Goal: Book appointment/travel/reservation

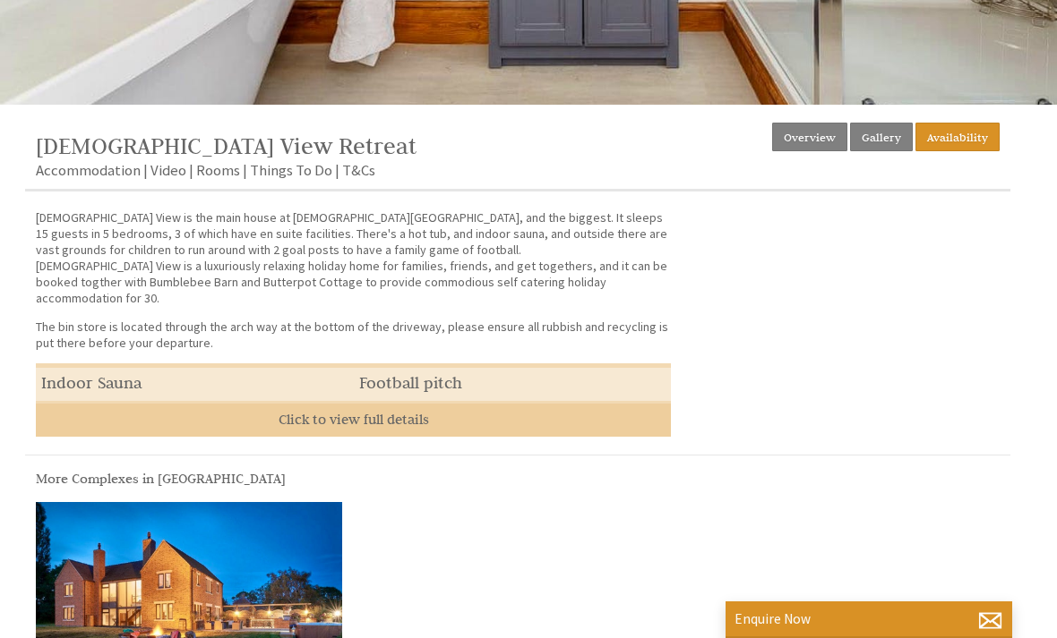
scroll to position [556, 0]
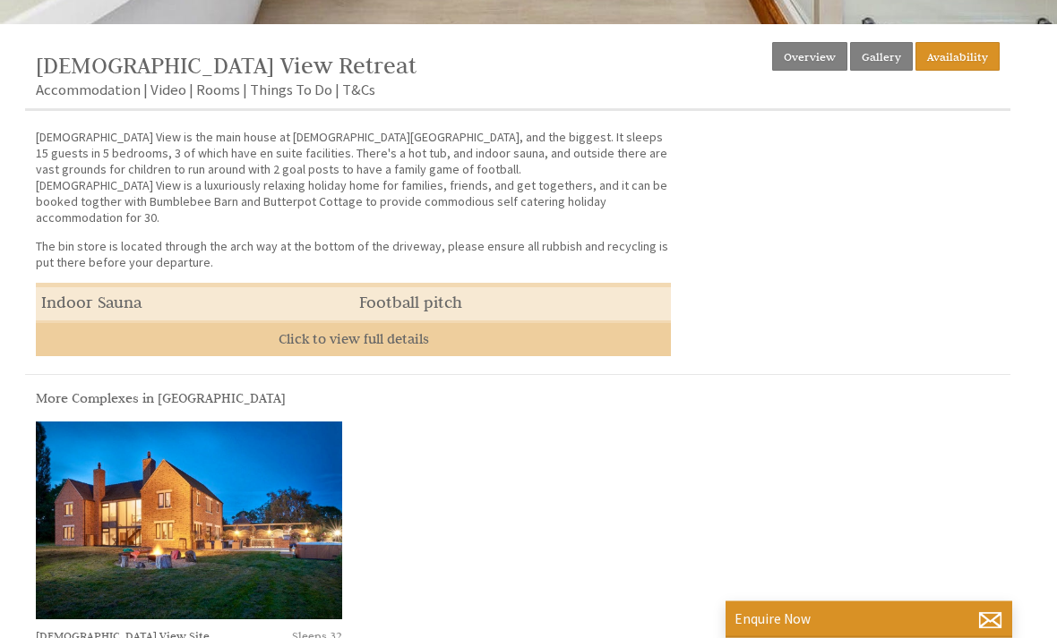
click at [975, 65] on link "Availability" at bounding box center [957, 57] width 84 height 29
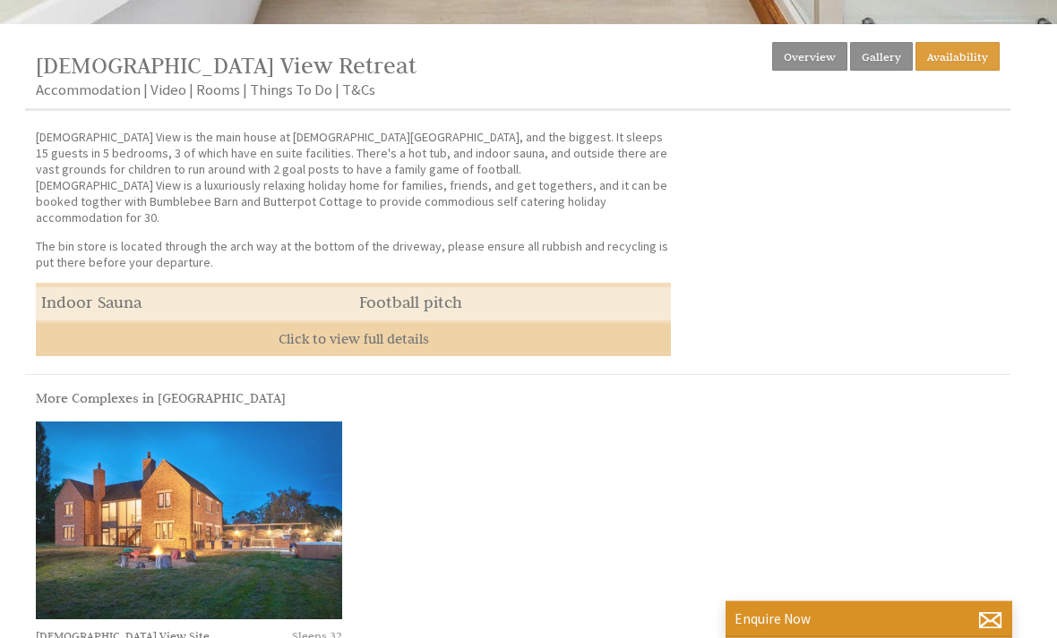
scroll to position [557, 0]
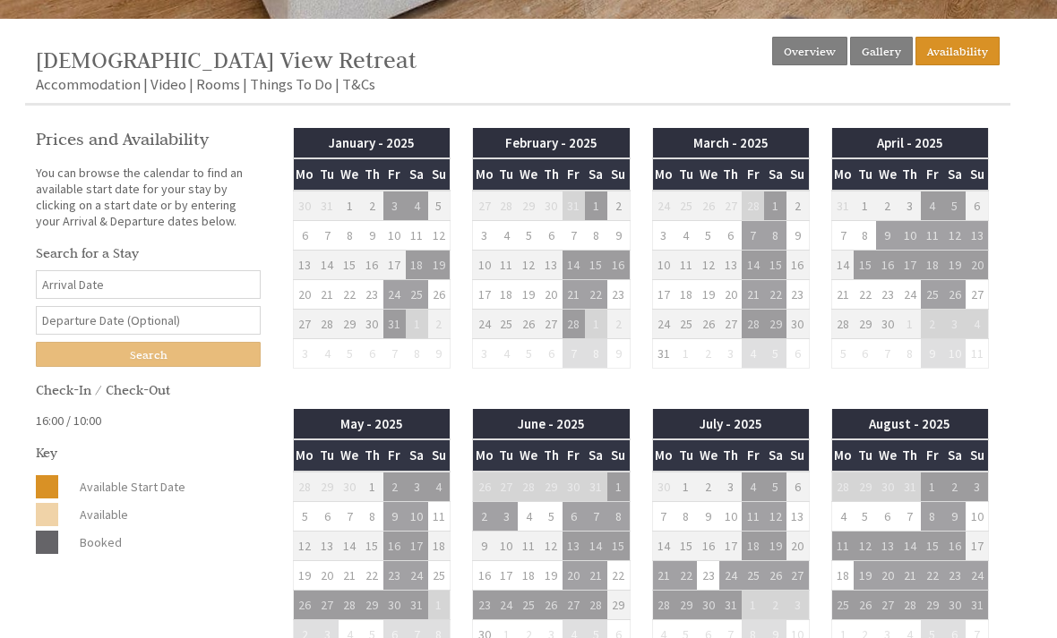
scroll to position [506, 0]
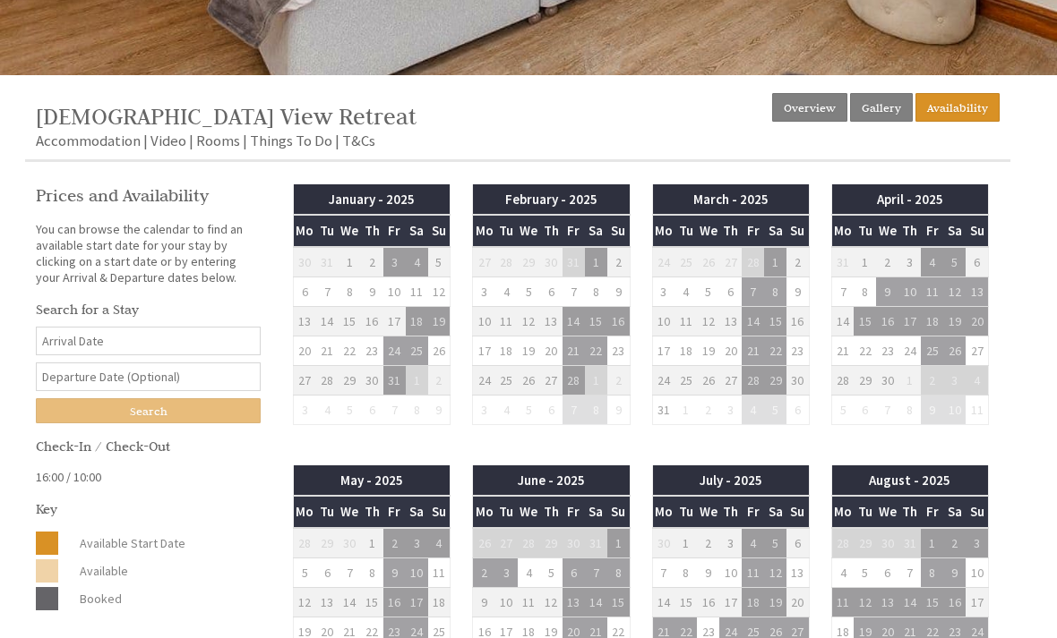
click at [65, 347] on input "Date" at bounding box center [148, 341] width 225 height 29
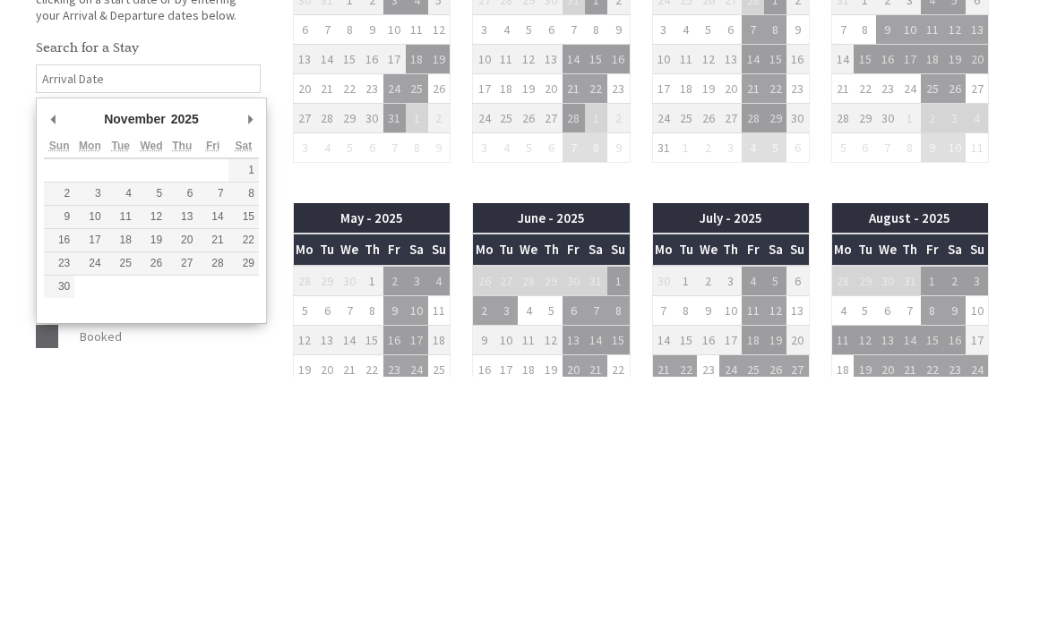
type input "[DATE]"
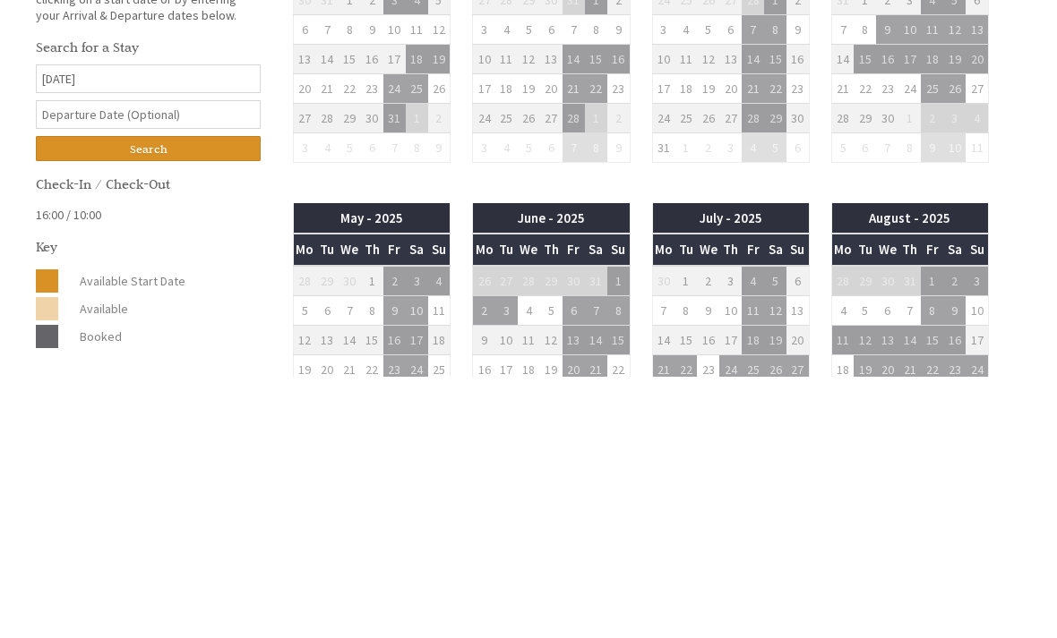
scroll to position [768, 0]
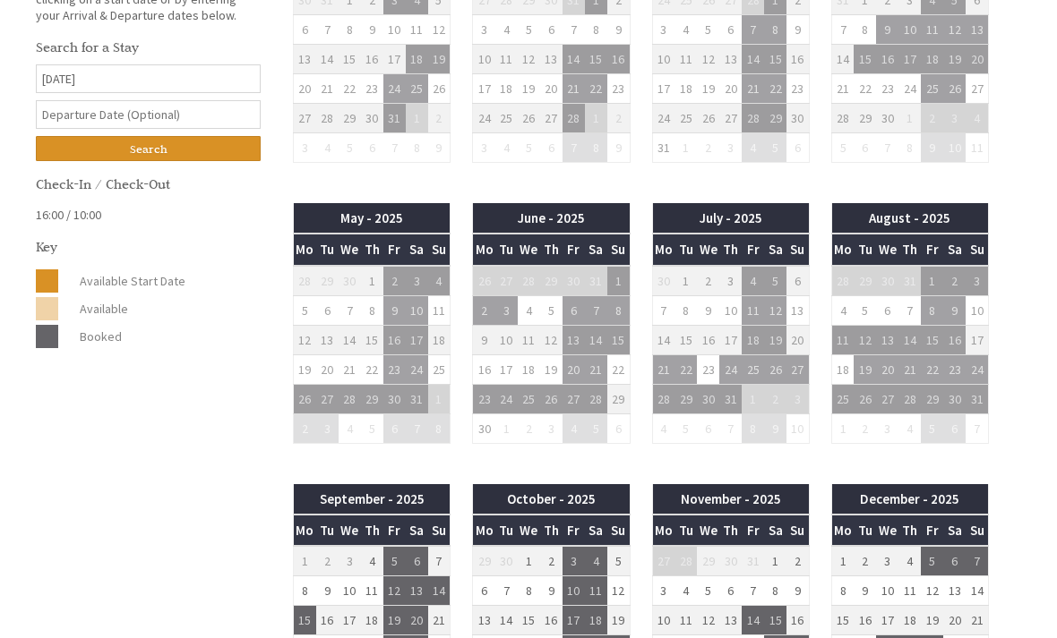
click at [62, 129] on input "text" at bounding box center [148, 114] width 225 height 29
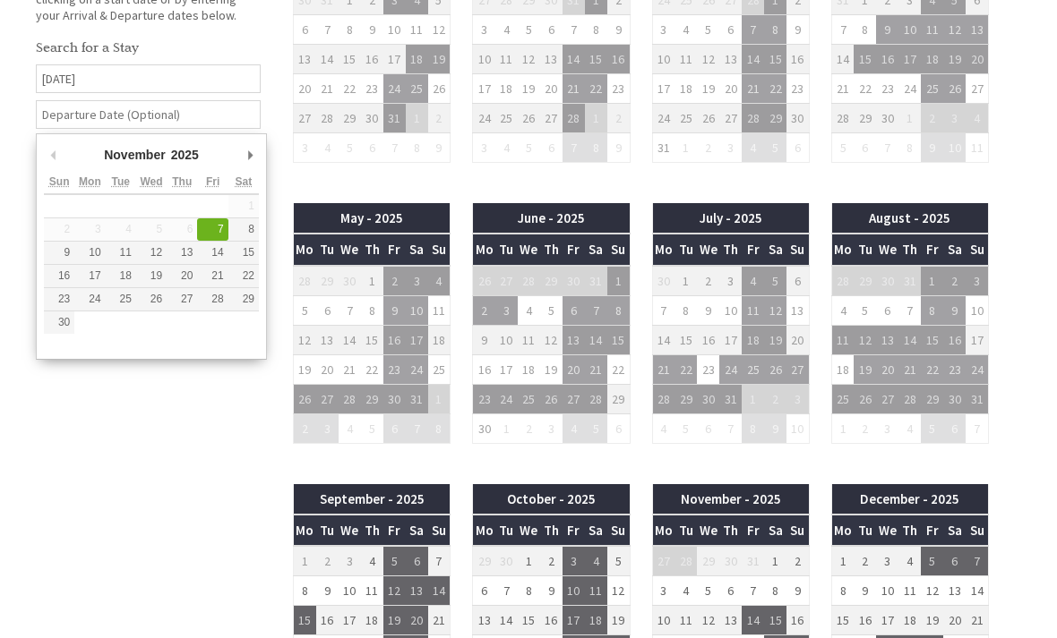
scroll to position [767, 0]
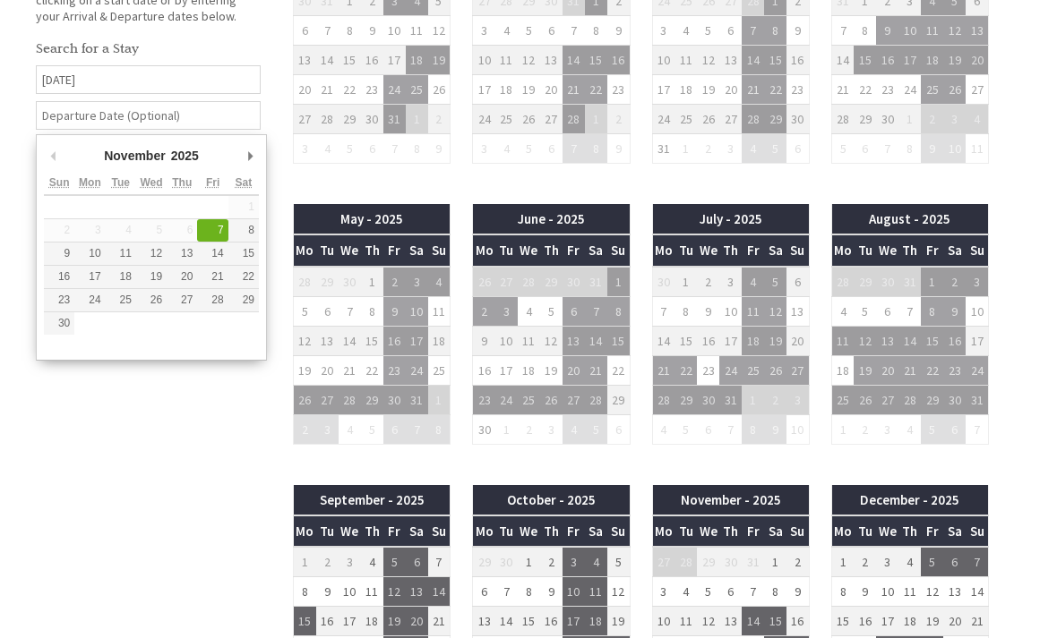
type input "[DATE]"
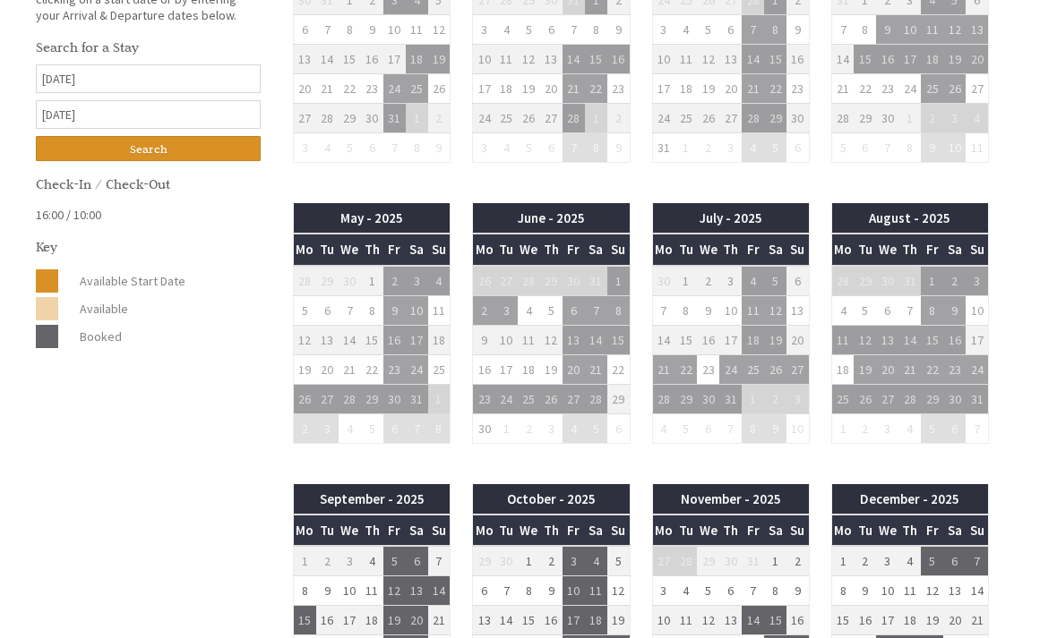
click at [62, 94] on input "[DATE]" at bounding box center [148, 79] width 225 height 29
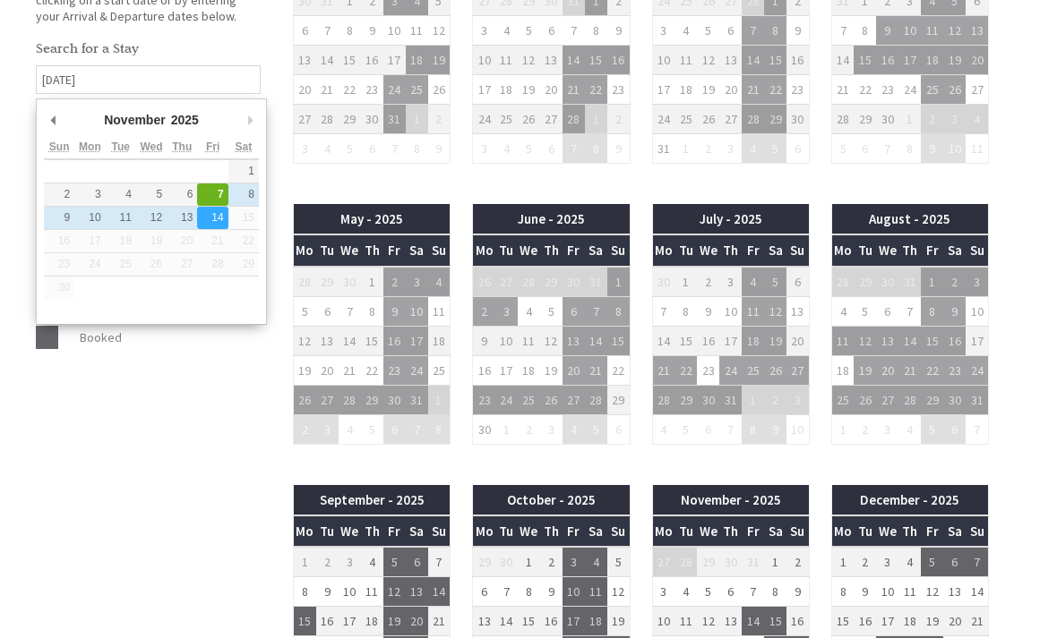
type input "[DATE]"
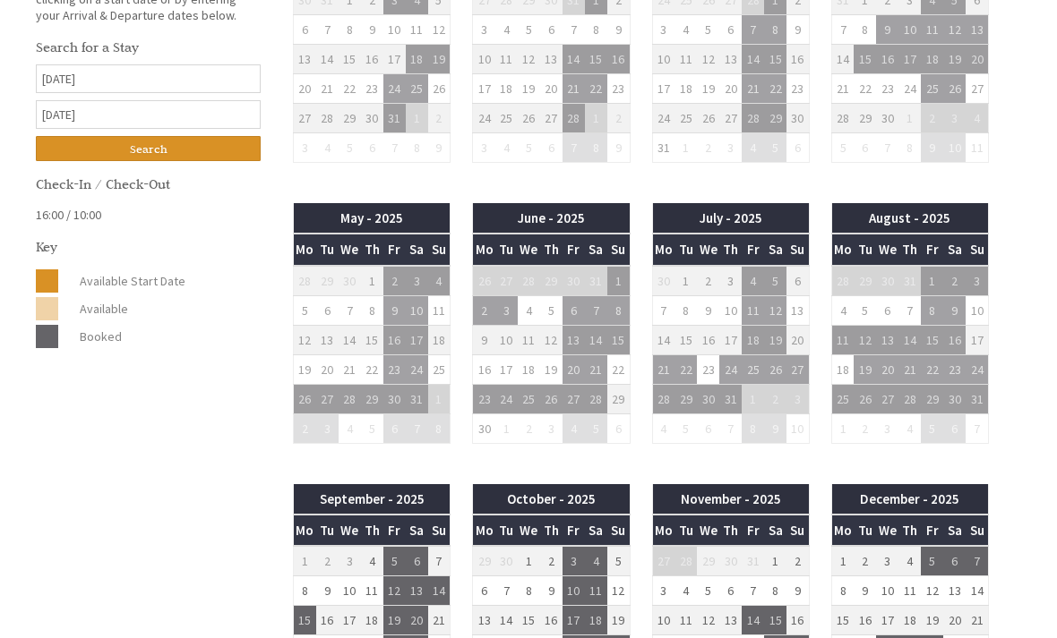
click at [45, 119] on input "[DATE]" at bounding box center [148, 115] width 225 height 29
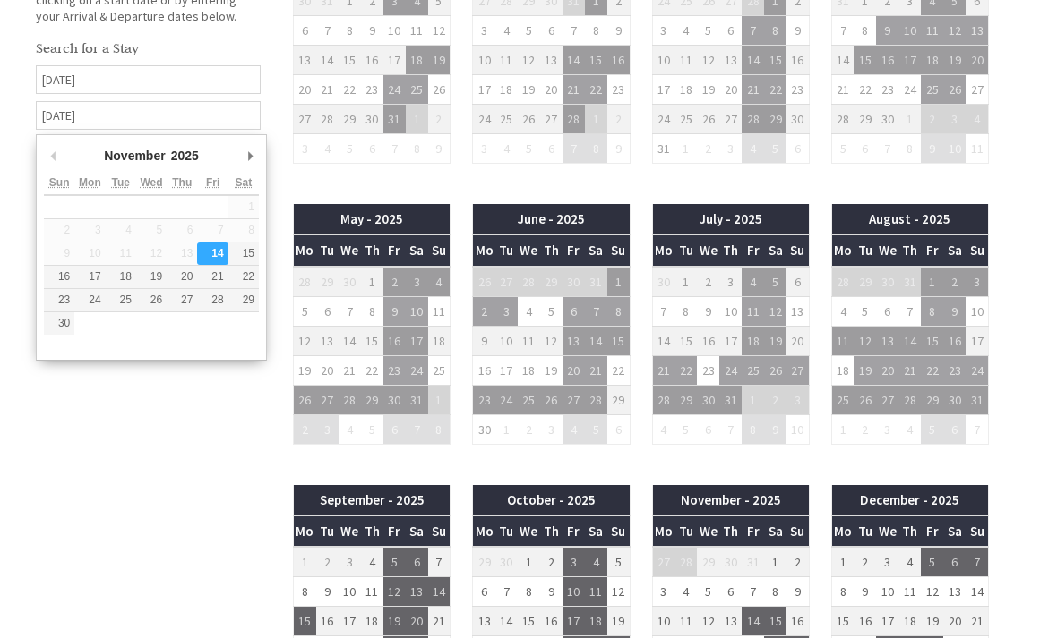
type input "[DATE]"
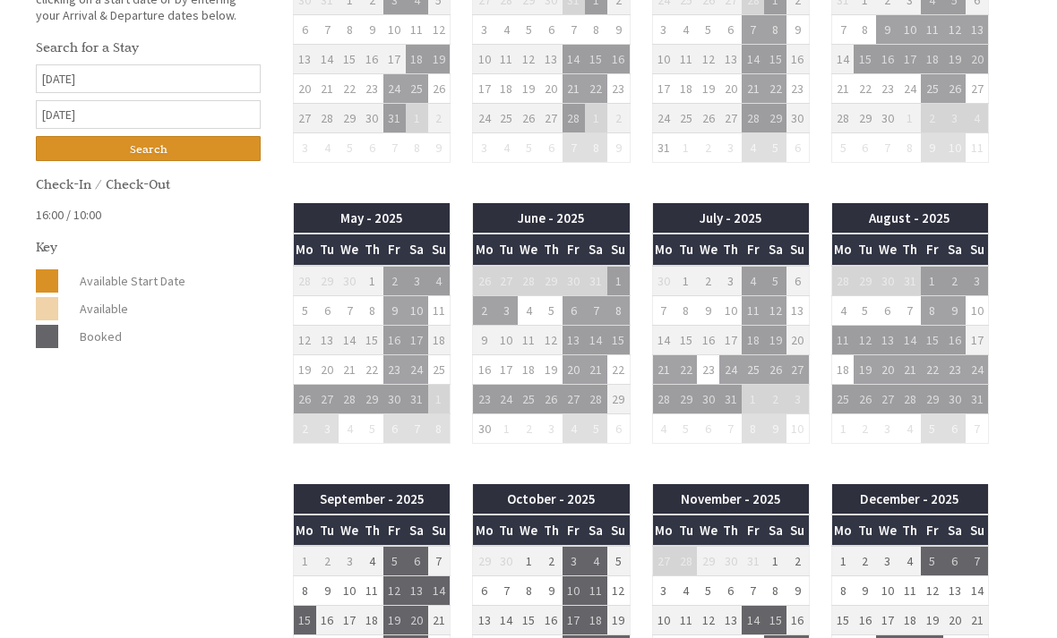
click at [64, 162] on input "Search" at bounding box center [148, 149] width 225 height 25
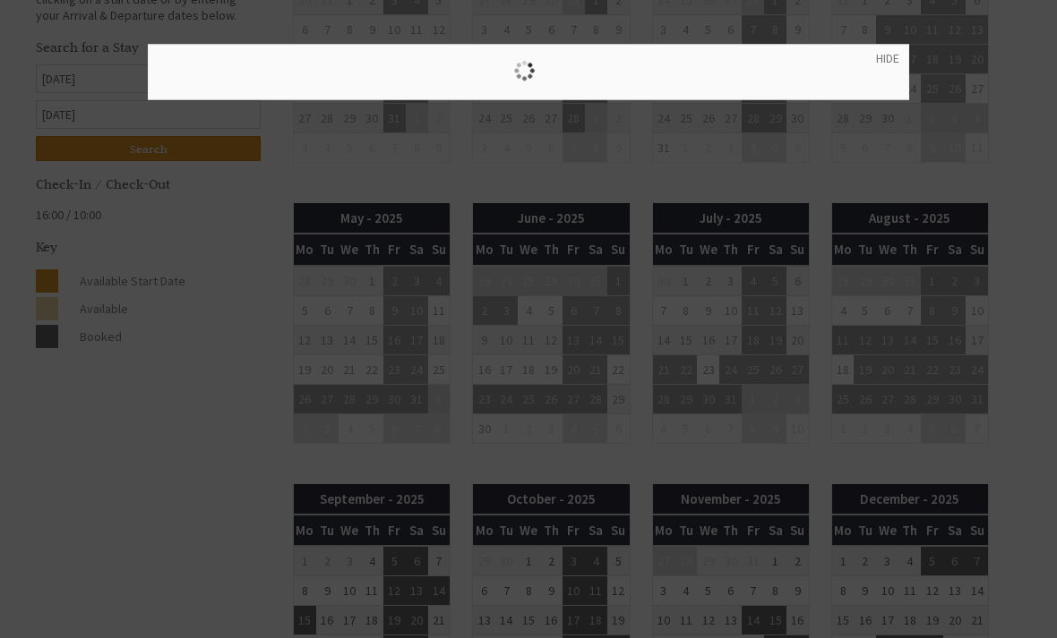
scroll to position [768, 0]
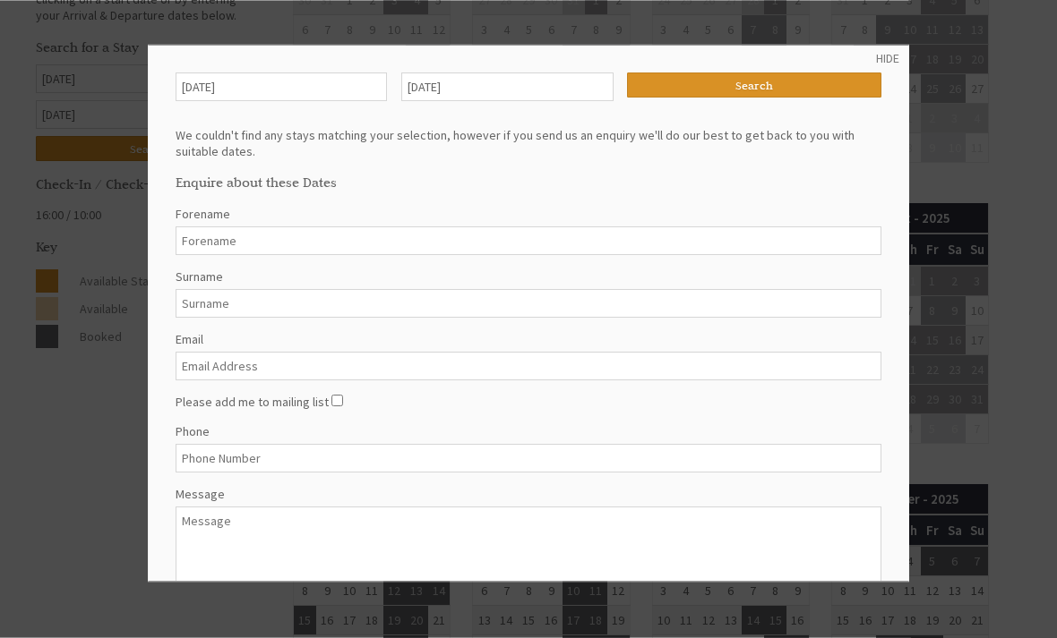
click at [46, 463] on div at bounding box center [528, 319] width 1057 height 638
